Goal: Task Accomplishment & Management: Use online tool/utility

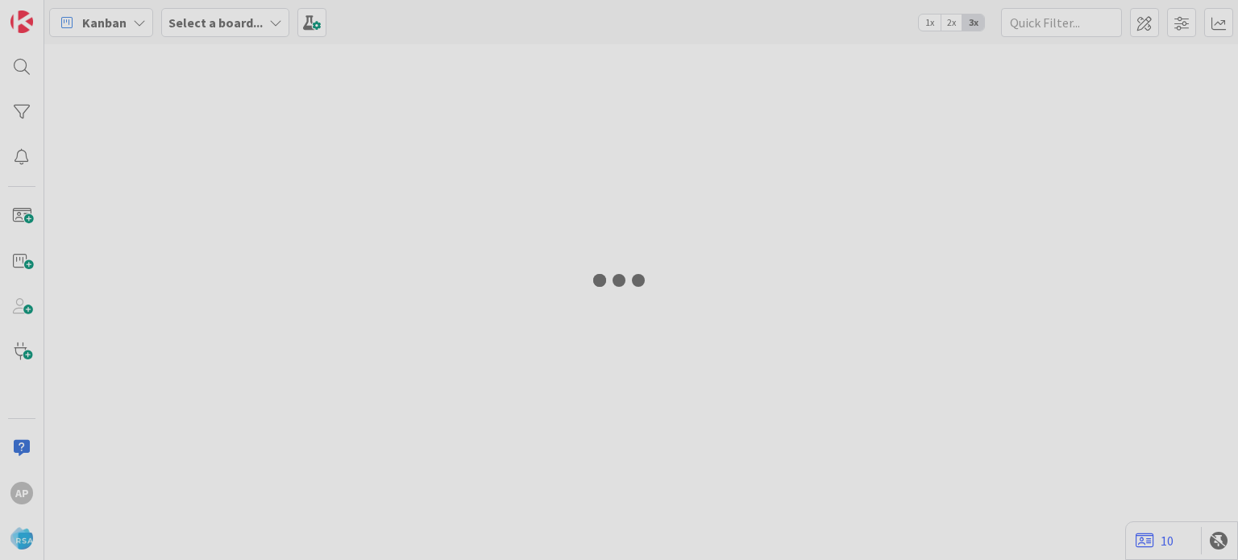
type input "9358"
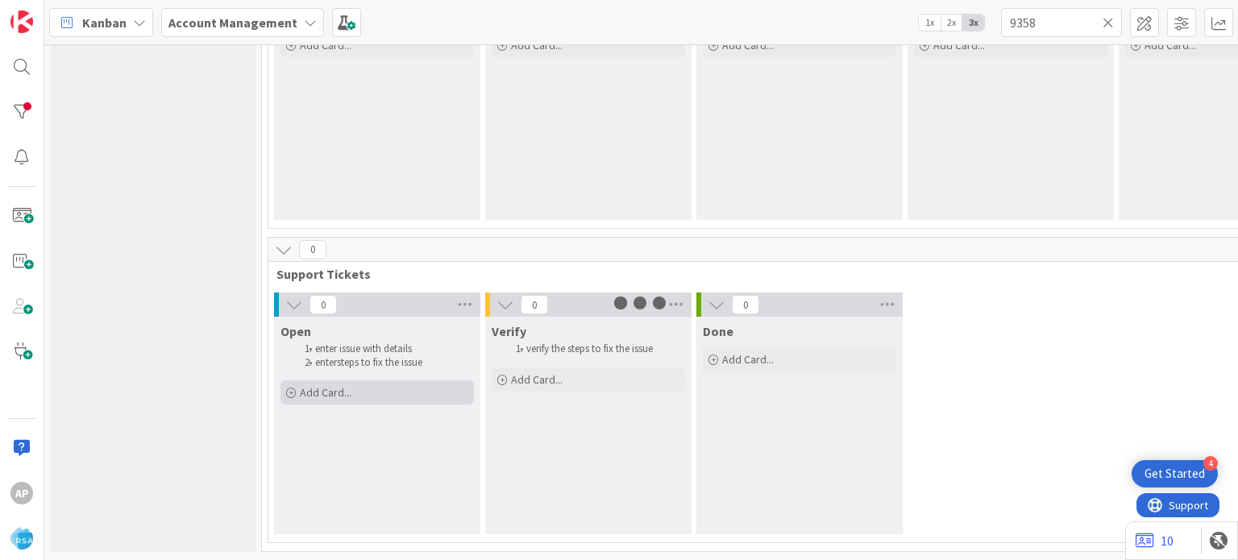
click at [342, 385] on span "Add Card..." at bounding box center [326, 392] width 52 height 15
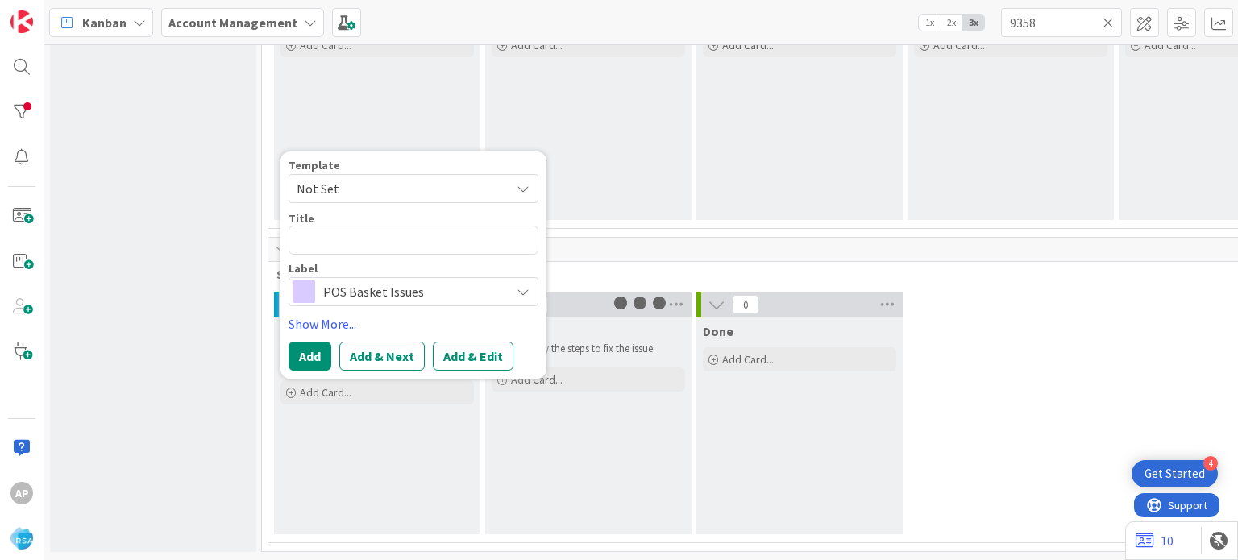
click at [519, 182] on icon at bounding box center [522, 188] width 13 height 13
click at [364, 258] on span "contact an administrator" at bounding box center [419, 259] width 244 height 33
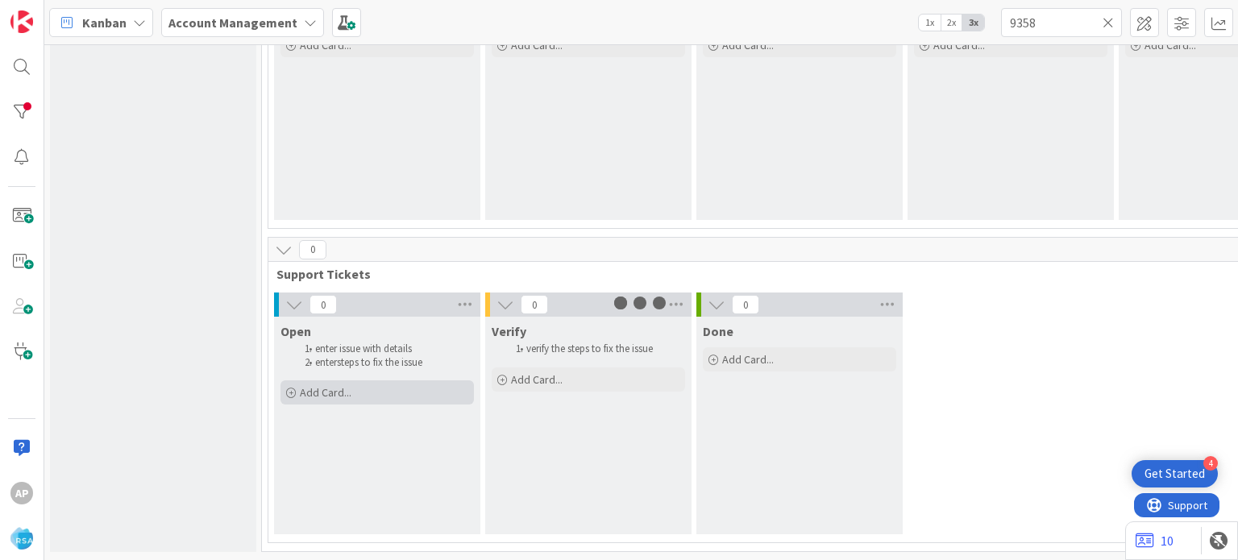
click at [342, 385] on span "Add Card..." at bounding box center [326, 392] width 52 height 15
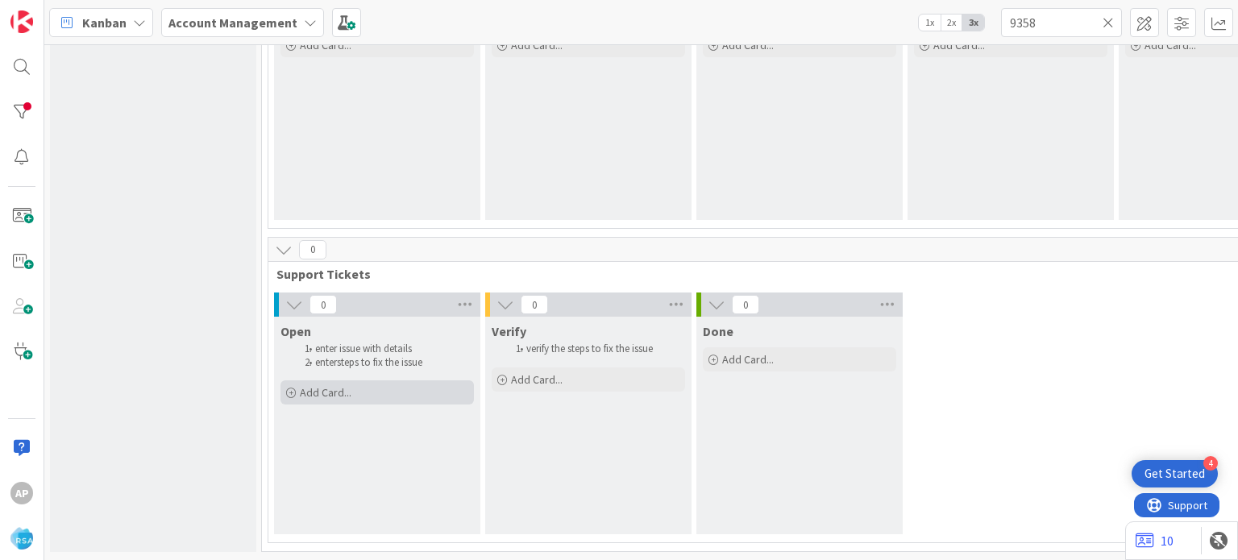
click at [351, 380] on div "Add Card..." at bounding box center [376, 392] width 193 height 24
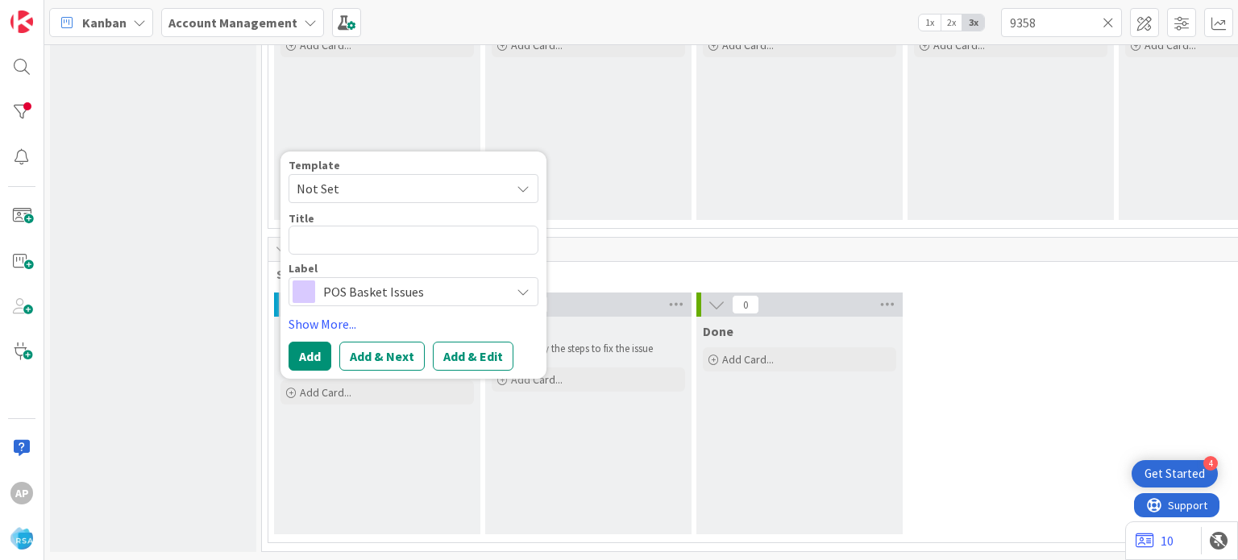
click at [451, 178] on span "Not Set" at bounding box center [397, 188] width 201 height 21
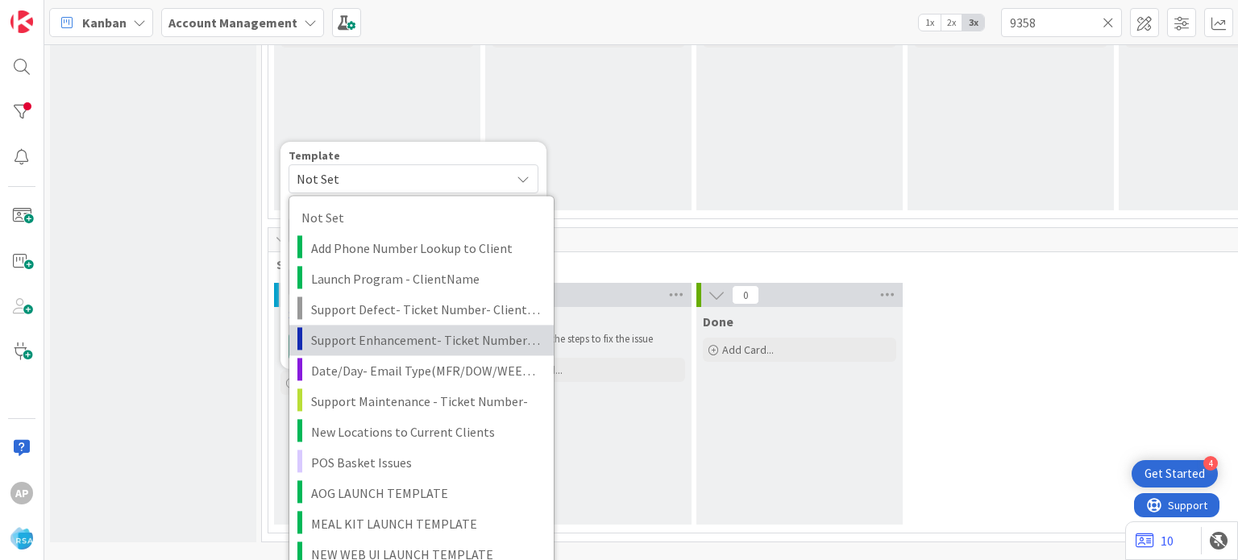
click at [418, 334] on span "Support Enhancement- Ticket Number- Client Name- Product Name" at bounding box center [426, 340] width 230 height 21
type textarea "x"
type textarea "Support Enhancement- Ticket Number- Client Name- Product Name"
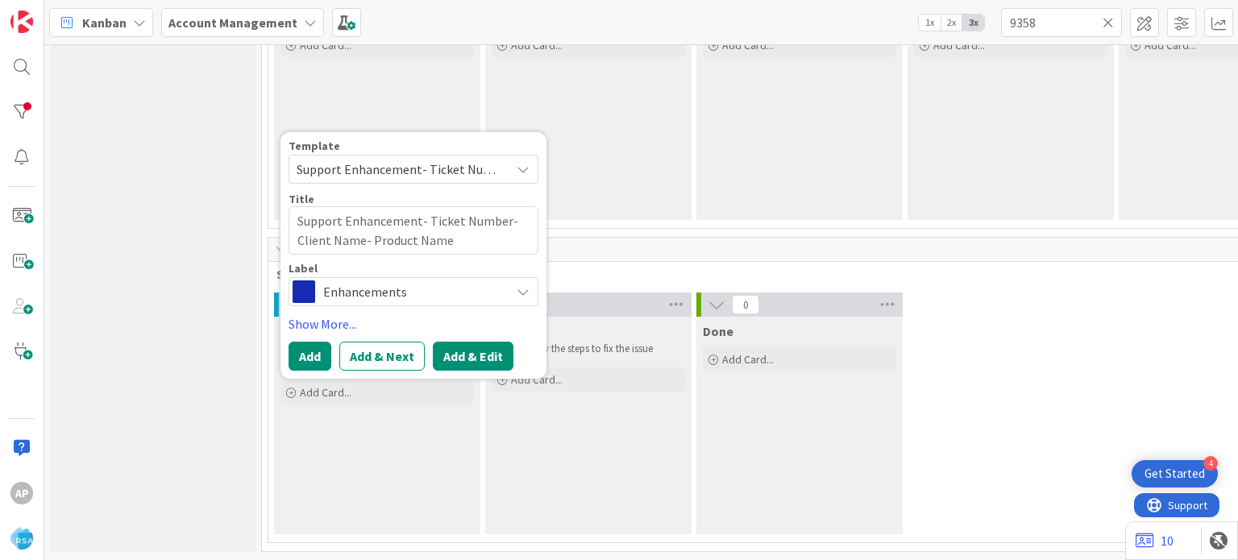
click at [485, 342] on button "Add & Edit" at bounding box center [473, 356] width 81 height 29
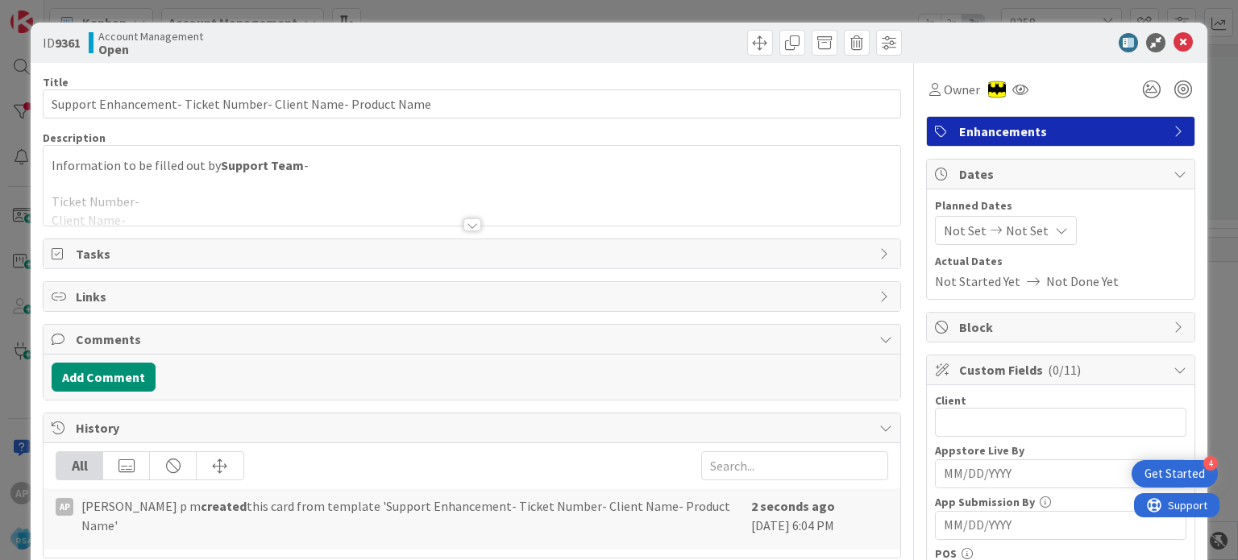
click at [467, 222] on div at bounding box center [472, 224] width 18 height 13
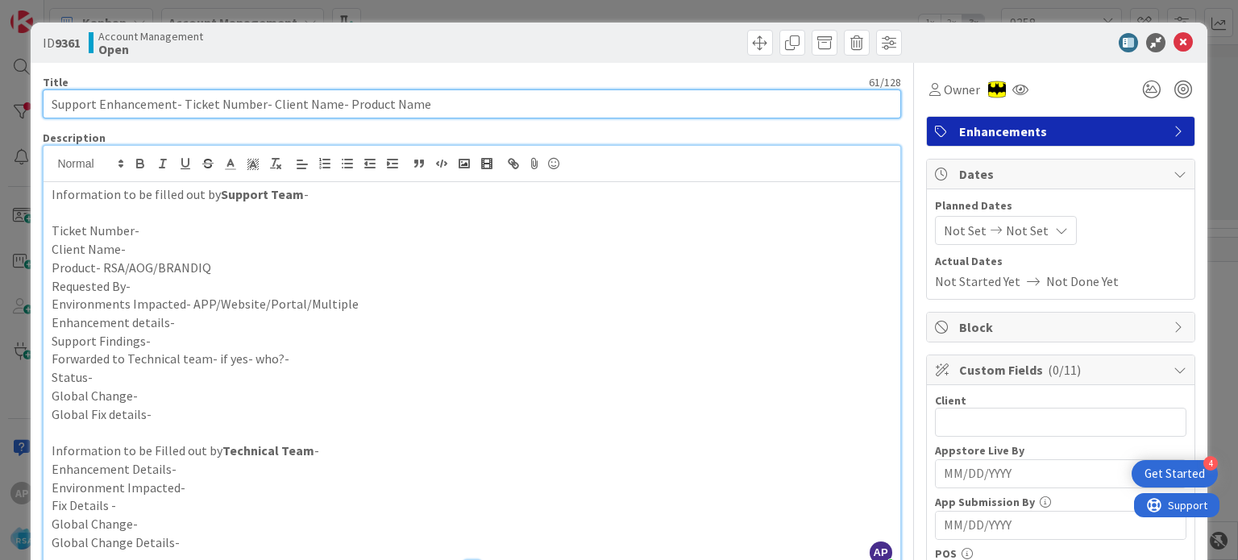
drag, startPoint x: 180, startPoint y: 103, endPoint x: 258, endPoint y: 115, distance: 78.3
click at [258, 115] on input "Support Enhancement- Ticket Number- Client Name- Product Name" at bounding box center [471, 103] width 857 height 29
paste input "#315841"
click at [189, 103] on input "Support Enhancement- #315841- Client Name- Product Name" at bounding box center [471, 103] width 857 height 29
drag, startPoint x: 226, startPoint y: 108, endPoint x: 291, endPoint y: 114, distance: 65.5
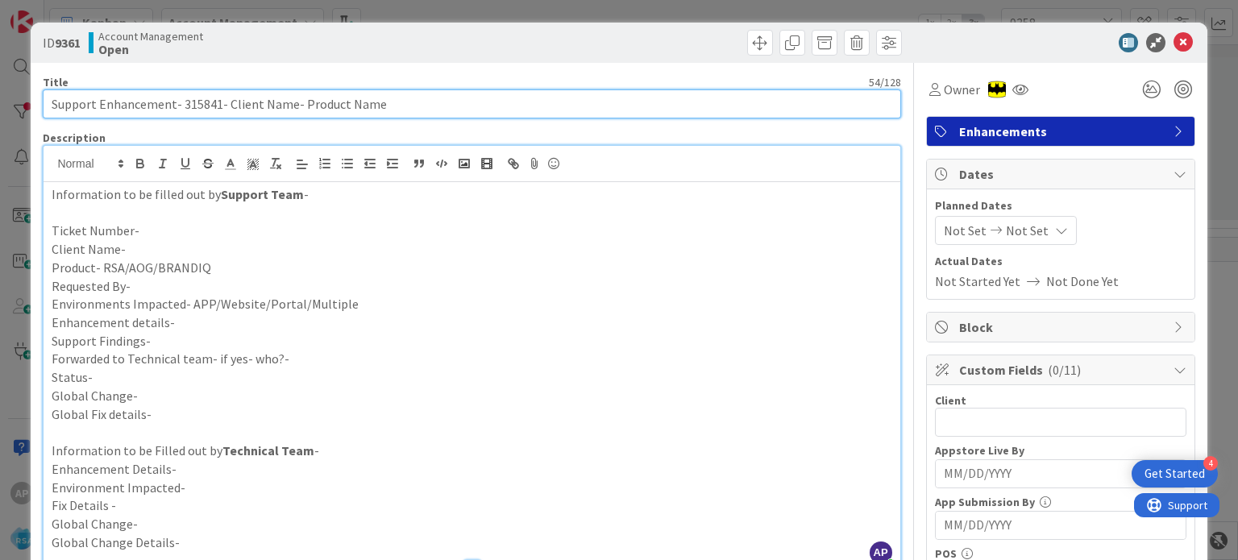
click at [291, 114] on input "Support Enhancement- 315841- Client Name- Product Name" at bounding box center [471, 103] width 857 height 29
paste input "Lowes Market"
drag, startPoint x: 415, startPoint y: 104, endPoint x: 312, endPoint y: 119, distance: 104.3
click at [180, 106] on input "Support Enhancement- 315841- Lowes Market- RSA" at bounding box center [471, 103] width 857 height 29
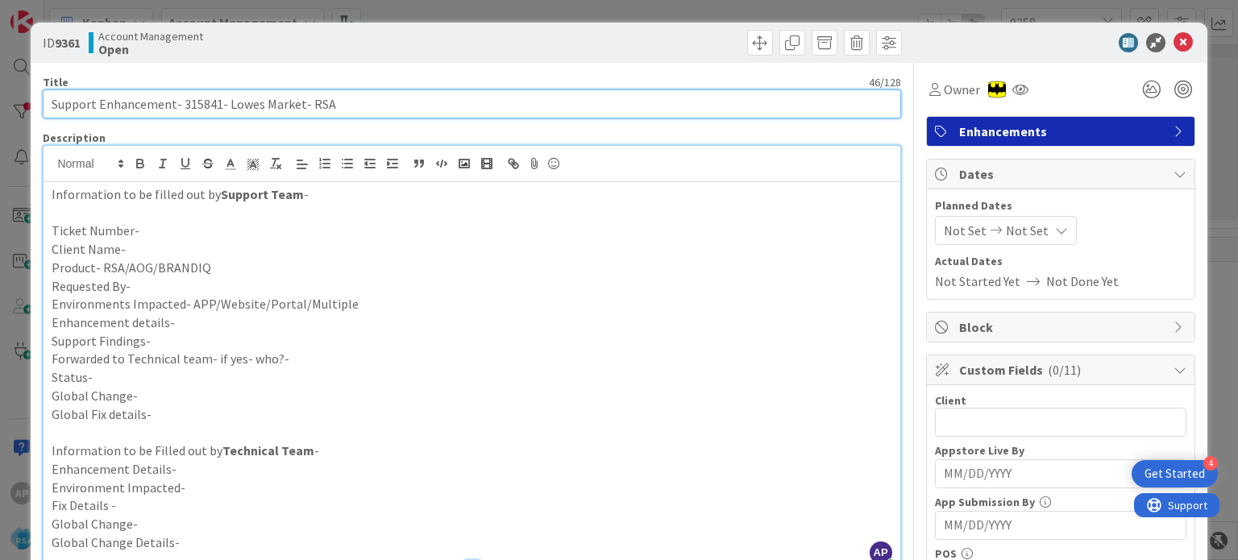
click at [180, 106] on input "Support Enhancement- 315841- Lowes Market- RSA" at bounding box center [471, 103] width 857 height 29
type input "Support Enhancement- 315841- Lowes Market- RSA"
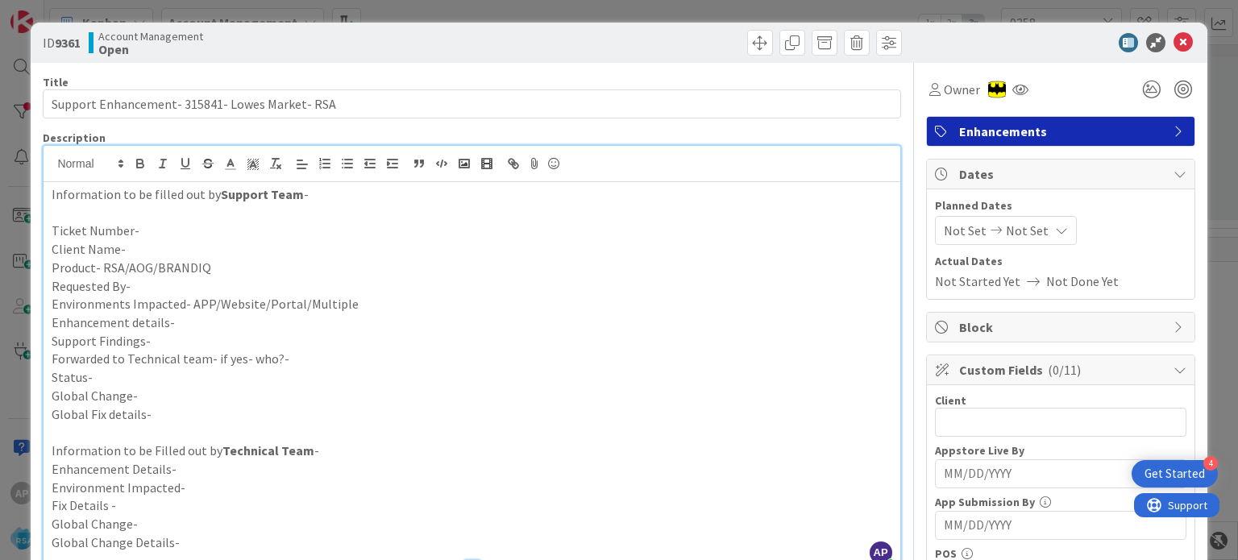
click at [135, 234] on p "Ticket Number-" at bounding box center [472, 231] width 840 height 19
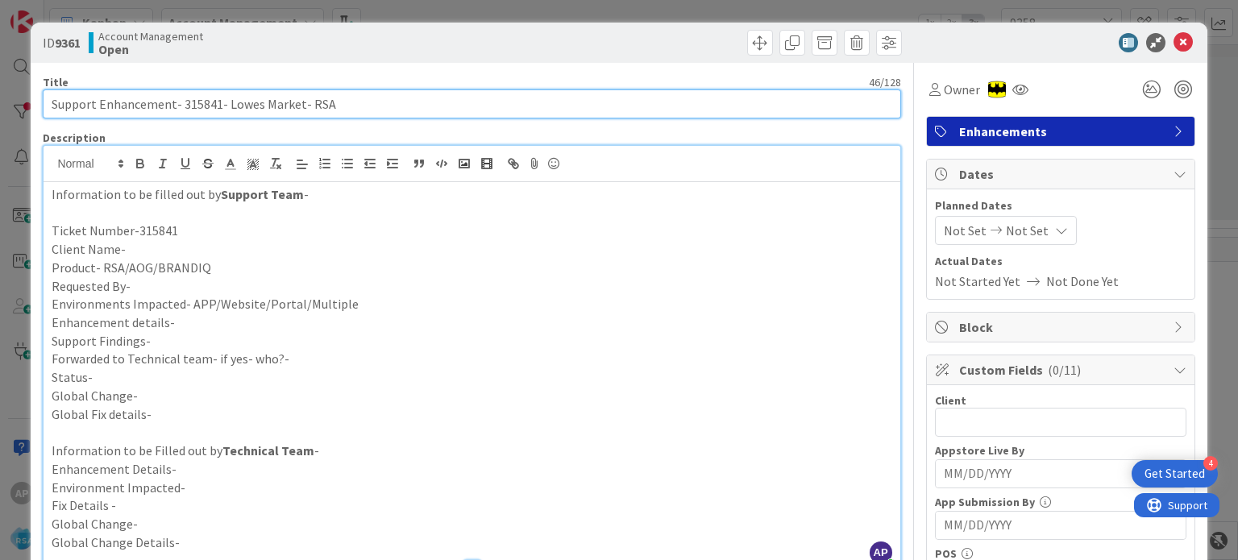
drag, startPoint x: 300, startPoint y: 109, endPoint x: 226, endPoint y: 122, distance: 75.2
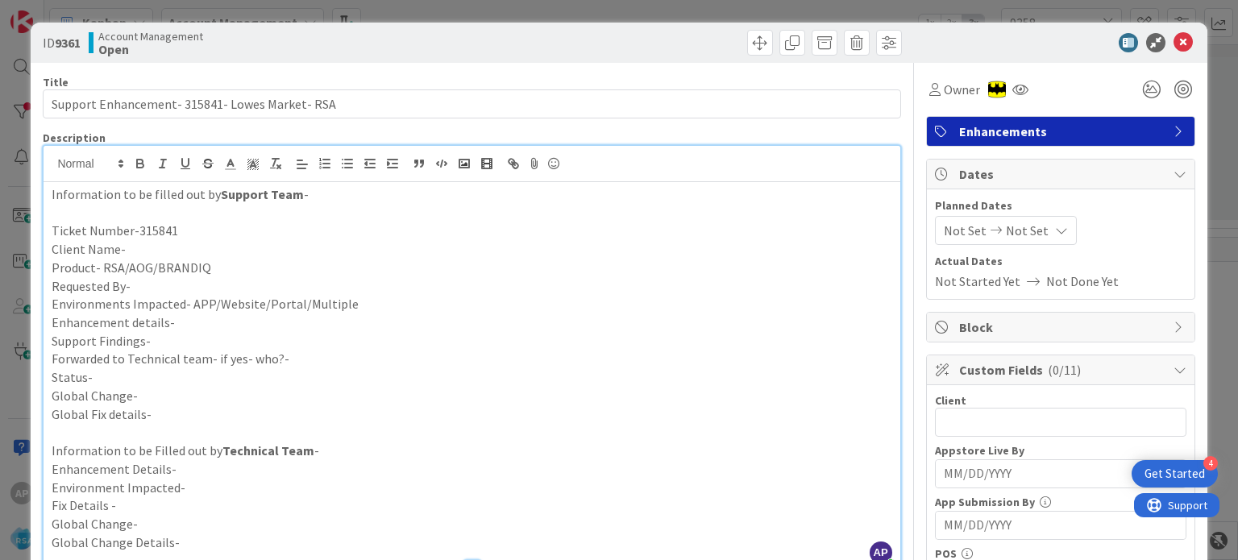
click at [151, 251] on p "Client Name-" at bounding box center [472, 249] width 840 height 19
paste div
click at [935, 415] on input "text" at bounding box center [1060, 422] width 251 height 29
paste input "Lowes Market-"
type input "Lowes Market"
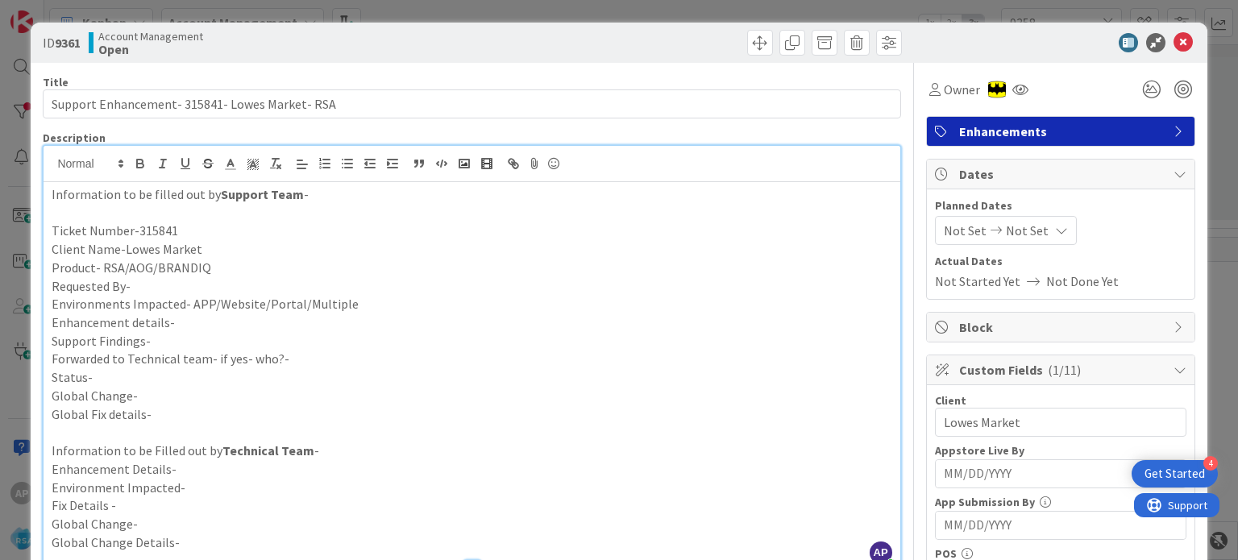
click at [949, 234] on span "Not Set" at bounding box center [965, 230] width 43 height 19
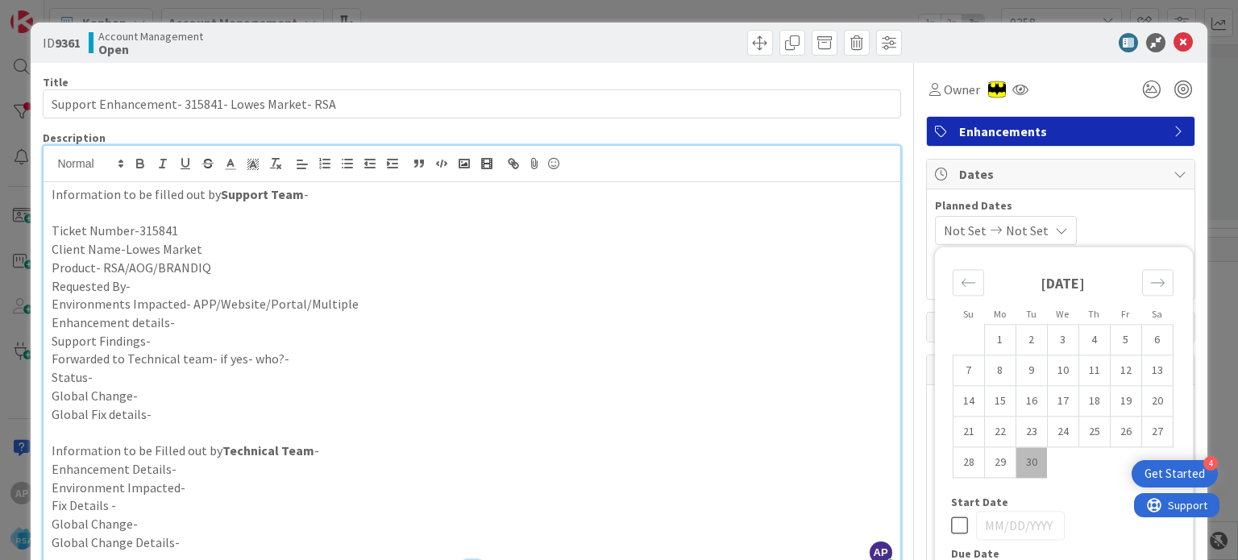
click at [1015, 462] on td "30" at bounding box center [1030, 462] width 31 height 31
type input "[DATE]"
click at [1142, 280] on div "Move forward to switch to the next month." at bounding box center [1157, 282] width 31 height 27
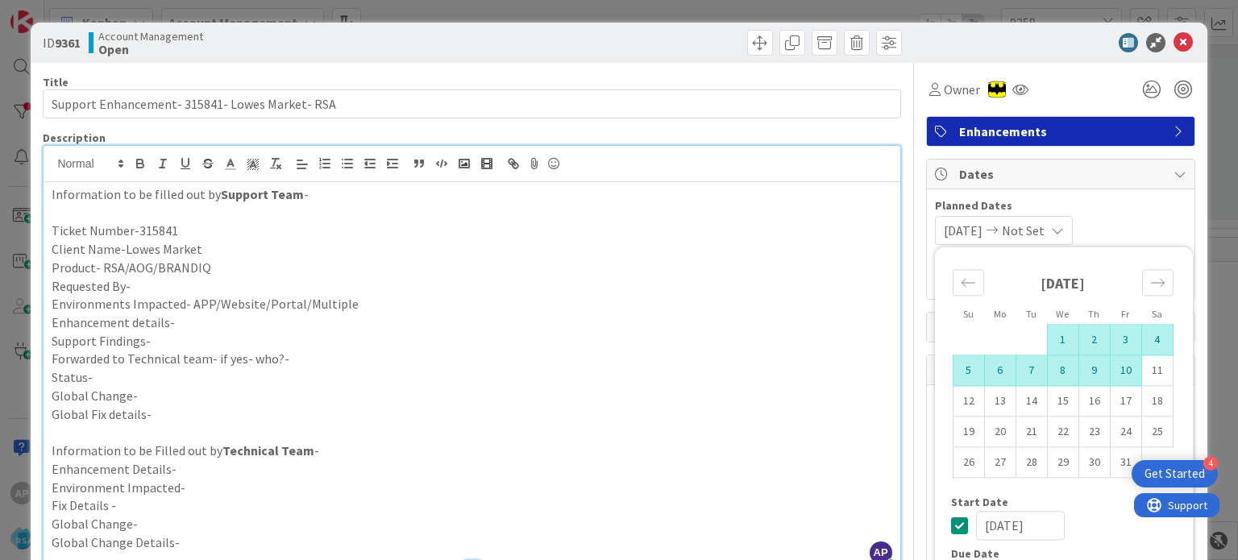
click at [1110, 368] on td "10" at bounding box center [1125, 370] width 31 height 31
type input "[DATE]"
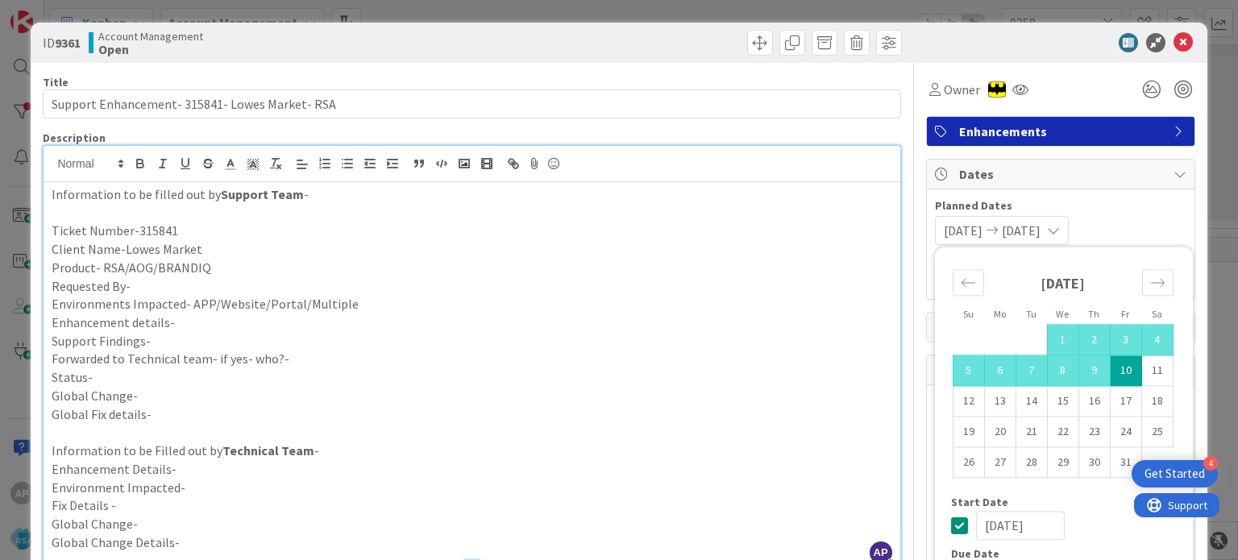
click at [162, 284] on p "Requested By-" at bounding box center [472, 286] width 840 height 19
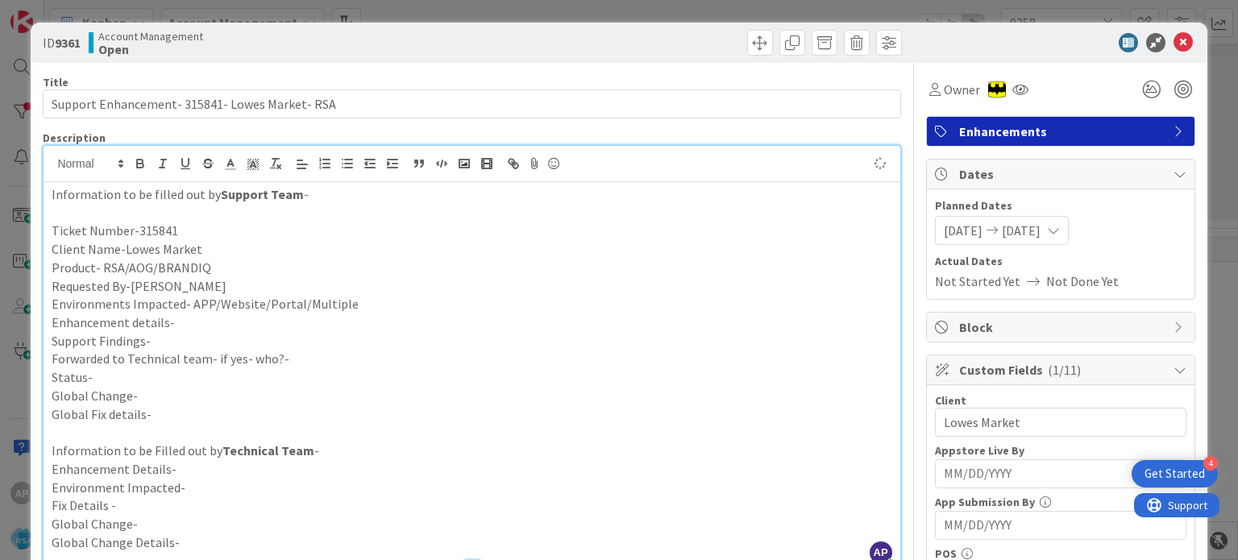
click at [367, 306] on p "Environments Impacted- APP/Website/Portal/Multiple" at bounding box center [472, 304] width 840 height 19
click at [300, 315] on p "Enhancement details-" at bounding box center [472, 322] width 840 height 19
click at [216, 268] on p "Product- RSA/AOG/BRANDIQ" at bounding box center [472, 268] width 840 height 19
click at [179, 342] on p "Support Findings-" at bounding box center [472, 341] width 840 height 19
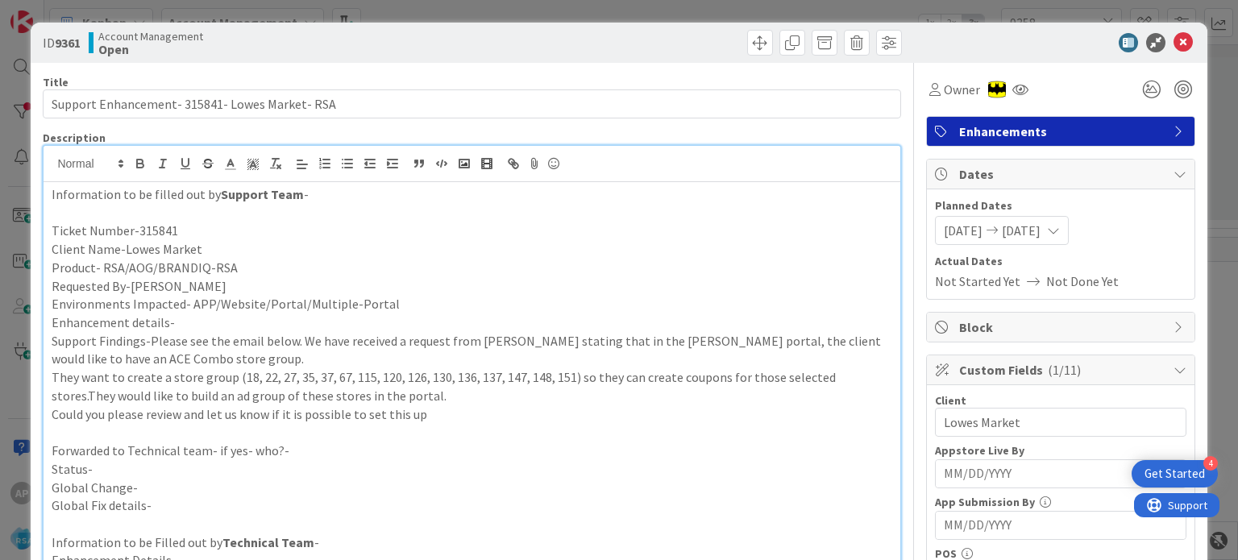
click at [190, 315] on p "Enhancement details-" at bounding box center [472, 322] width 840 height 19
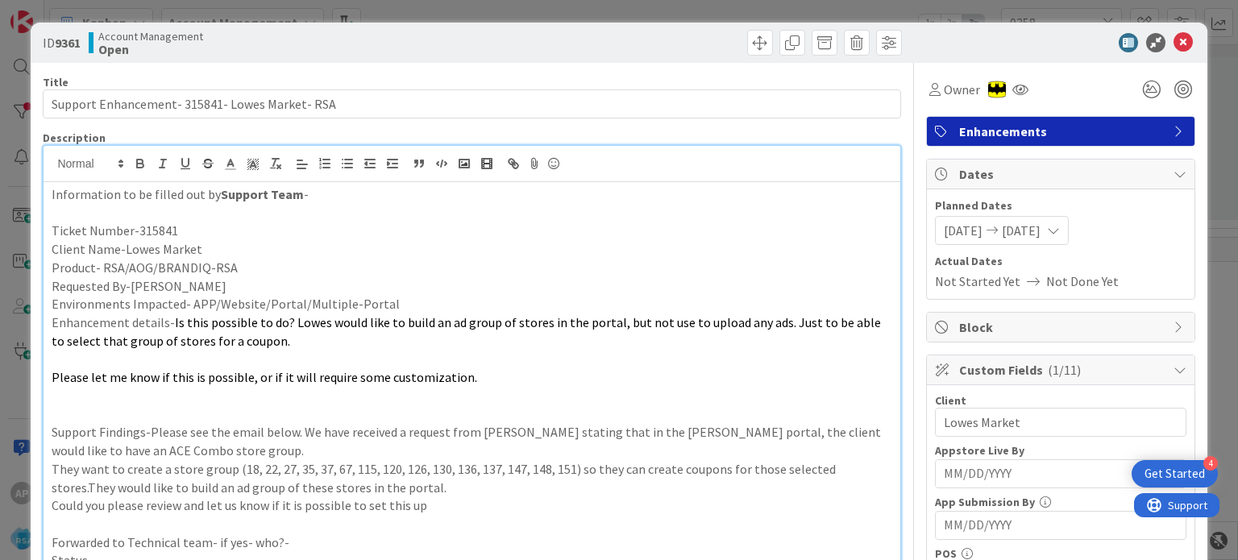
click at [81, 402] on p at bounding box center [472, 396] width 840 height 19
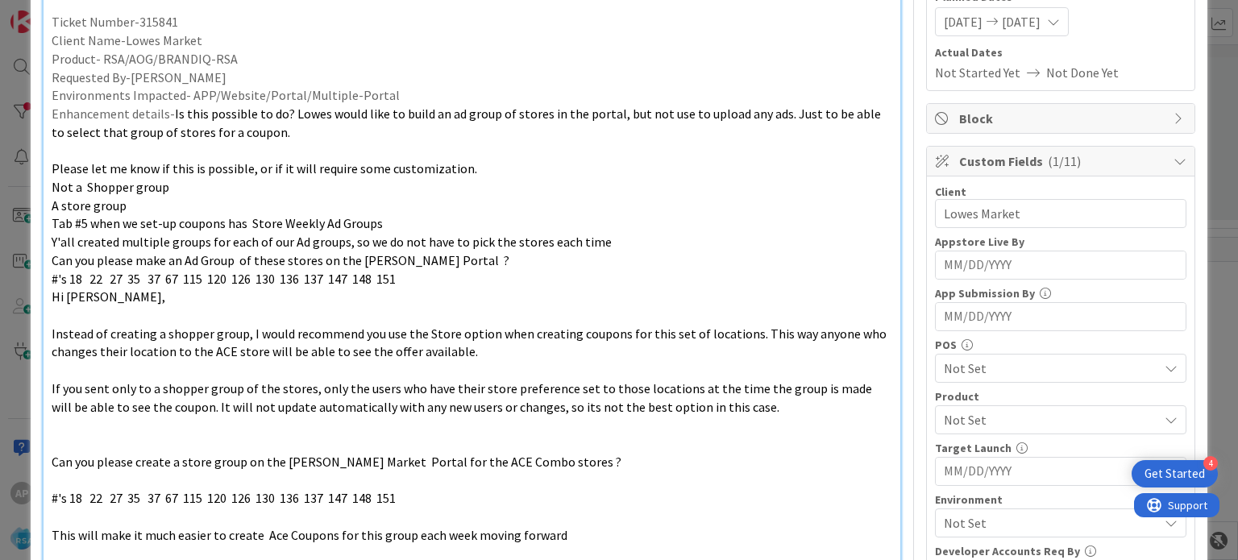
scroll to position [373, 0]
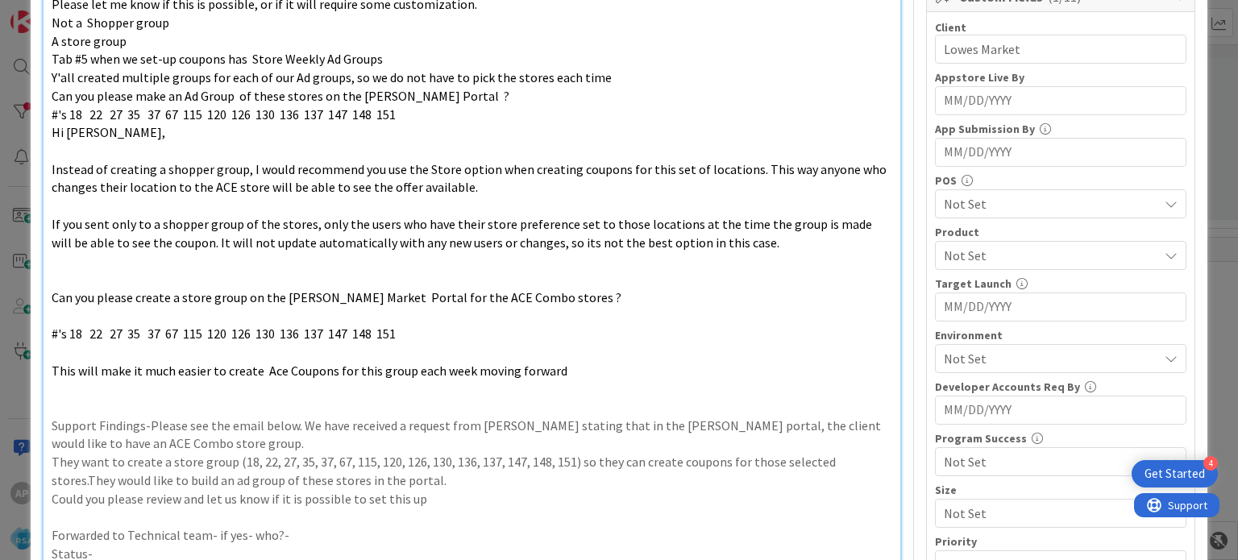
click at [97, 283] on p at bounding box center [472, 279] width 840 height 19
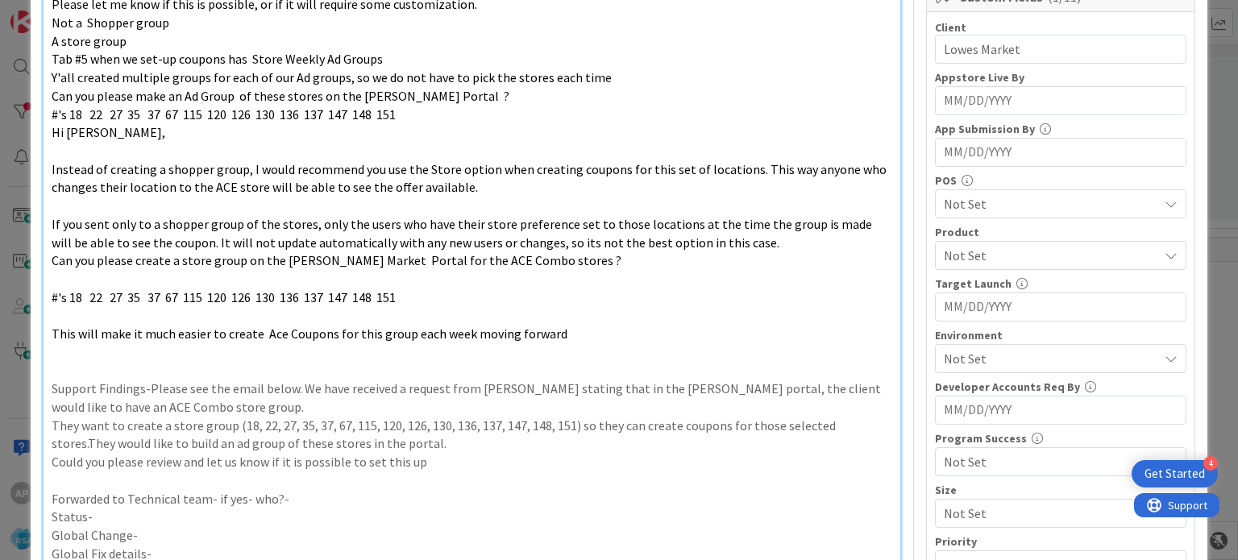
click at [296, 502] on p "Forwarded to Technical team- if yes- who?-" at bounding box center [472, 499] width 840 height 19
click at [206, 521] on p "Status-" at bounding box center [472, 517] width 840 height 19
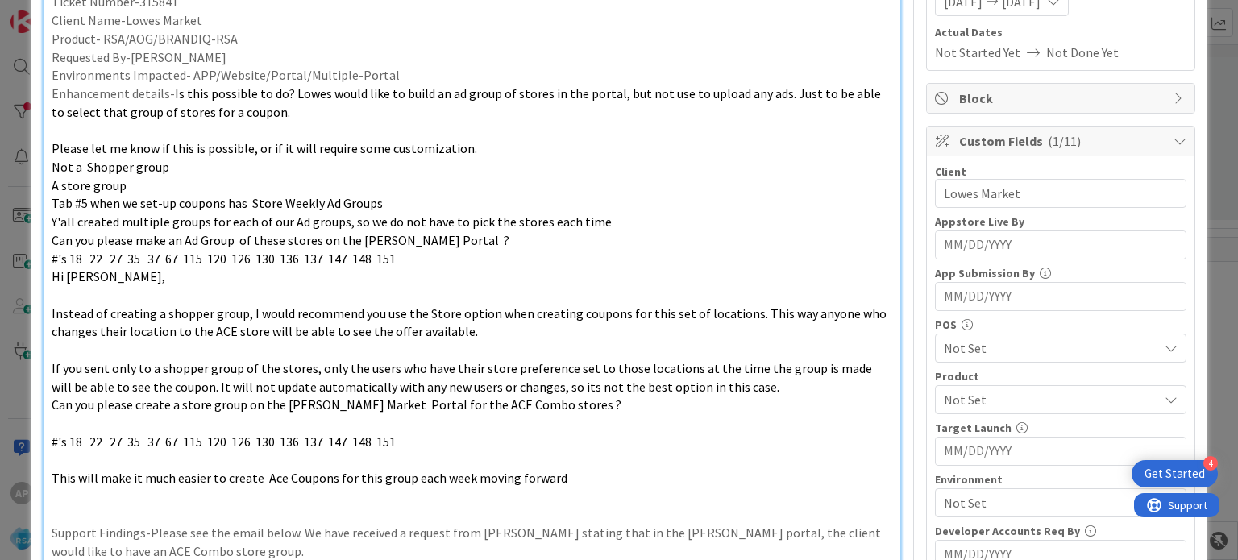
scroll to position [228, 0]
click at [964, 396] on span "Not Set" at bounding box center [1051, 400] width 214 height 19
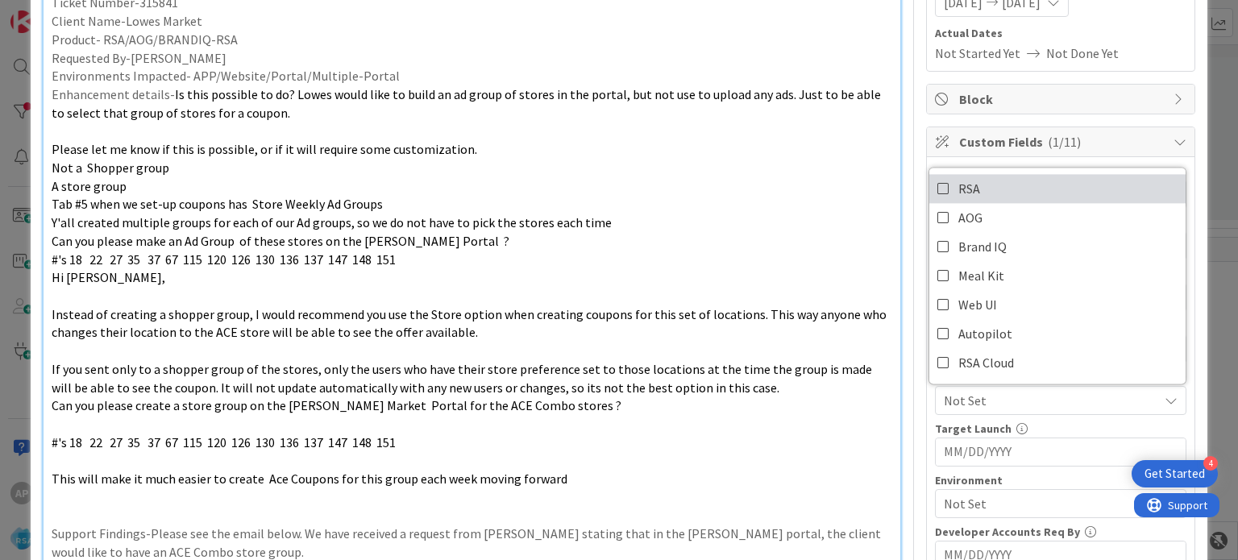
click at [940, 191] on link "RSA" at bounding box center [1057, 188] width 256 height 29
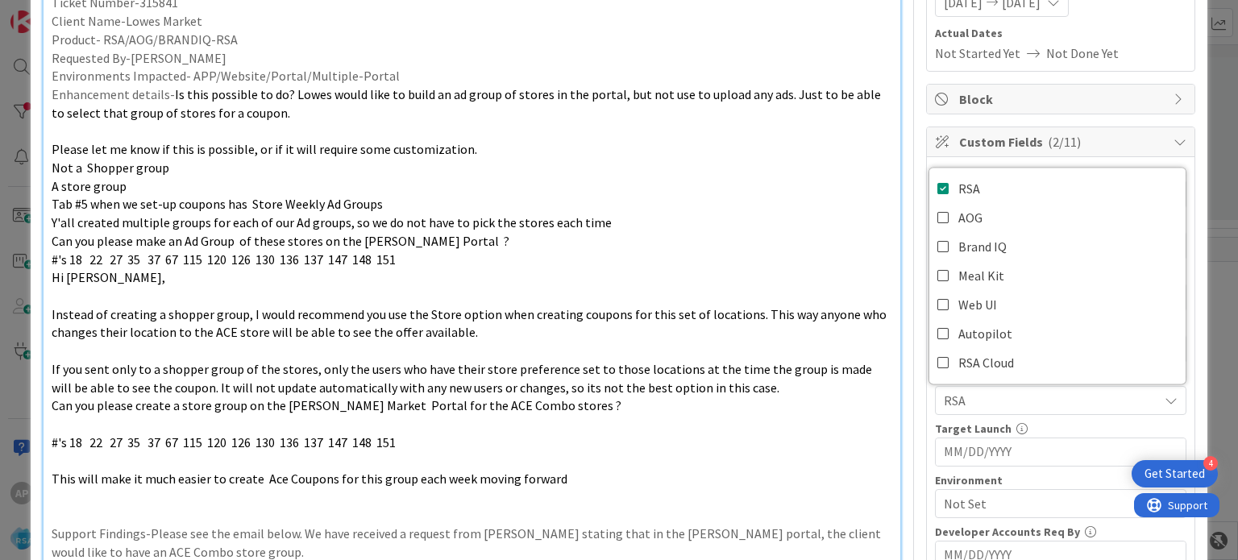
click at [767, 298] on p at bounding box center [472, 296] width 840 height 19
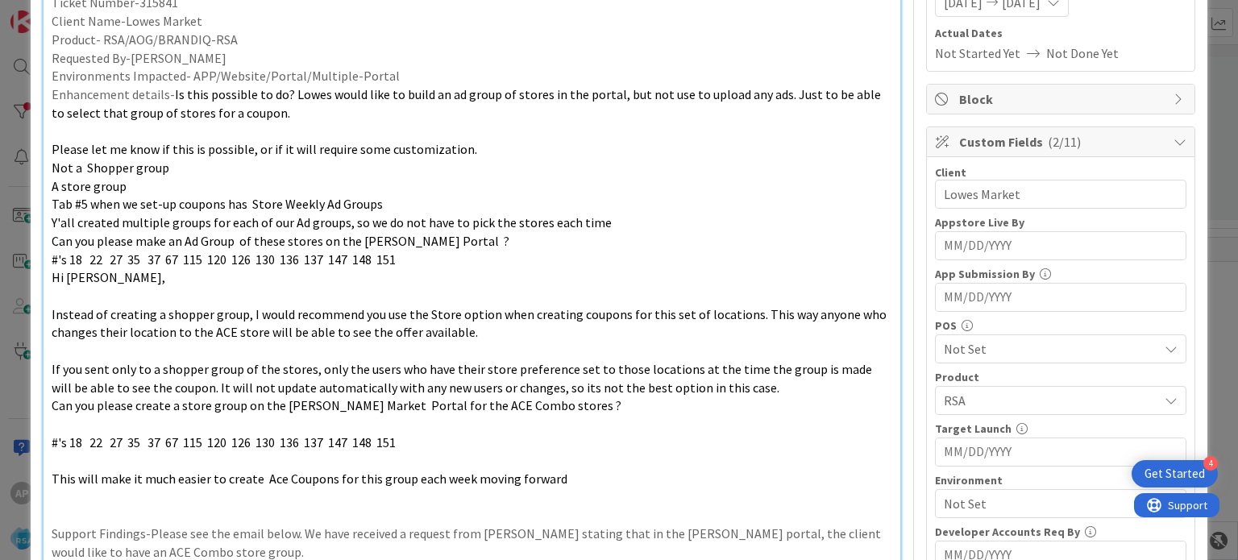
scroll to position [396, 0]
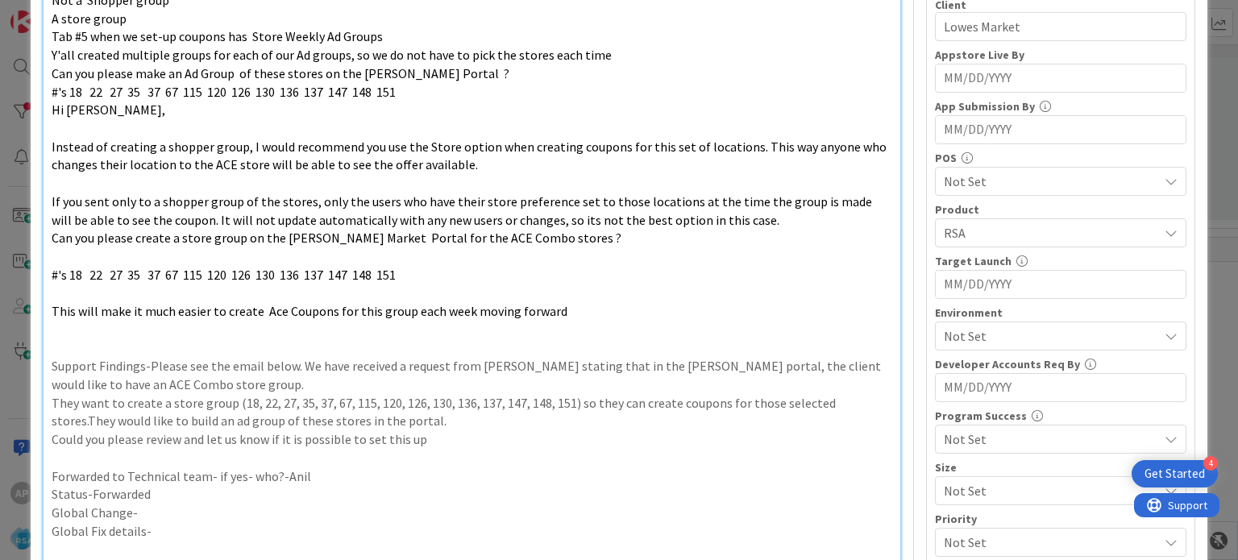
click at [1063, 339] on span "Not Set" at bounding box center [1051, 335] width 214 height 19
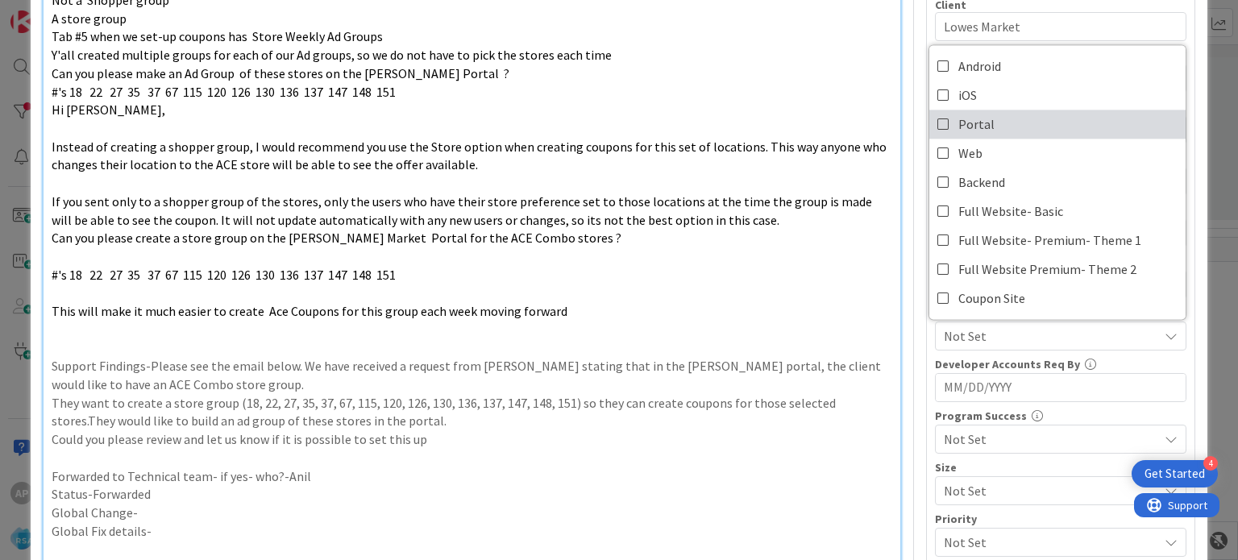
click at [937, 130] on icon at bounding box center [943, 124] width 13 height 24
click at [817, 317] on p "This will make it much easier to create Ace Coupons for this group each week mo…" at bounding box center [472, 311] width 840 height 19
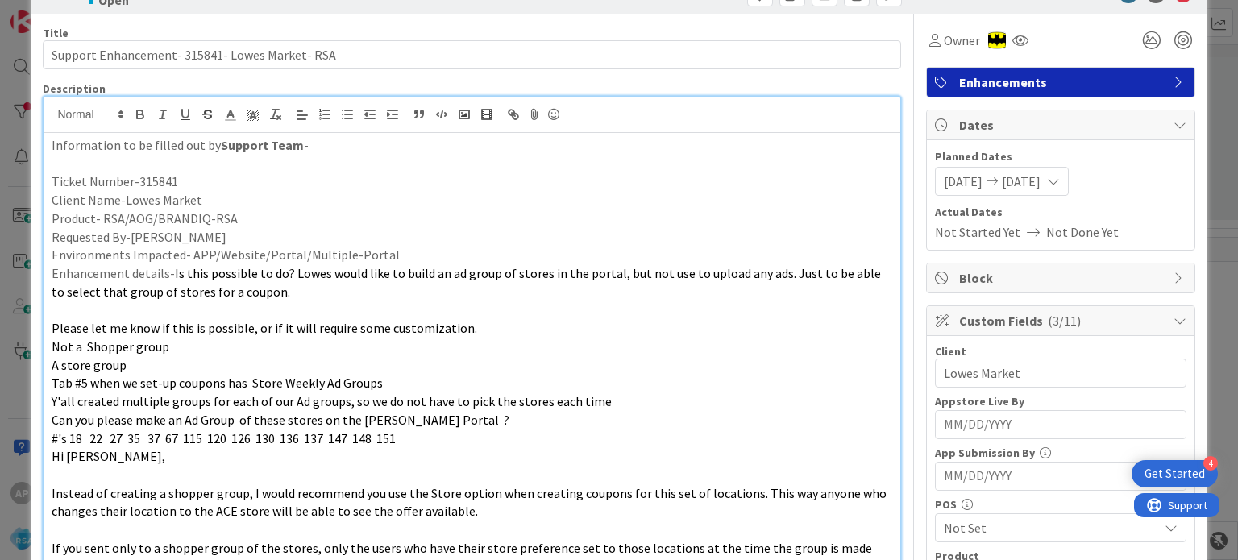
scroll to position [0, 0]
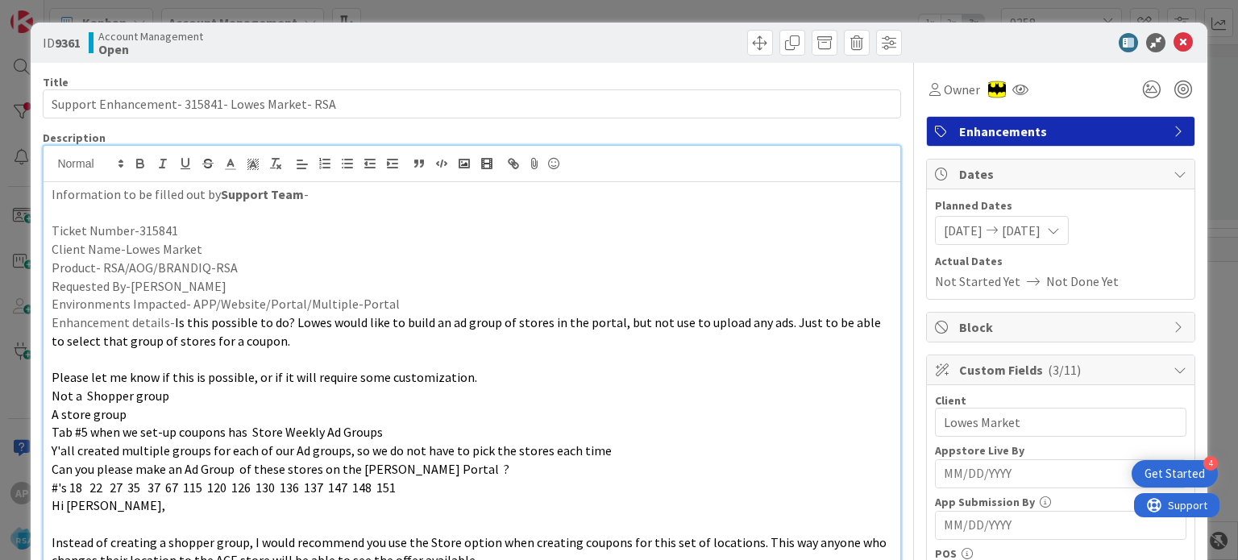
click at [535, 384] on p "Please let me know if this is possible, or if it will require some customizatio…" at bounding box center [472, 377] width 840 height 19
